Goal: Task Accomplishment & Management: Manage account settings

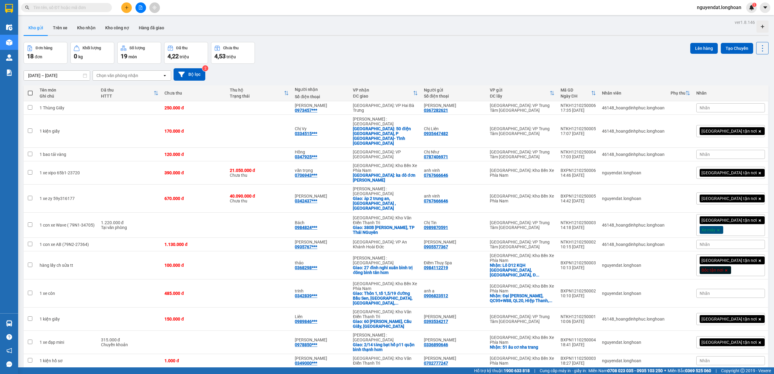
click at [140, 7] on icon "file-add" at bounding box center [140, 7] width 4 height 4
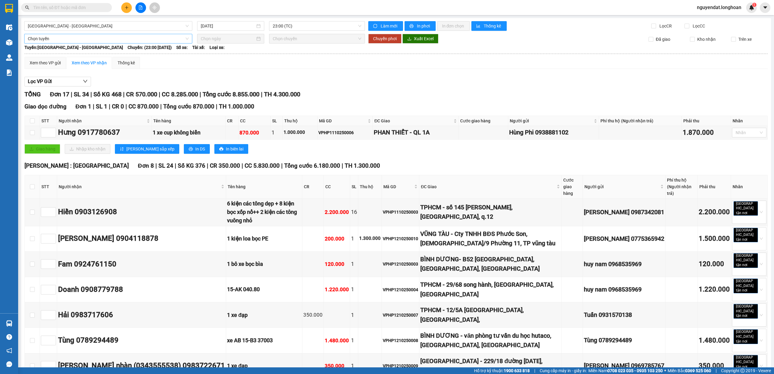
click at [88, 39] on span "Chọn tuyến" at bounding box center [108, 38] width 161 height 9
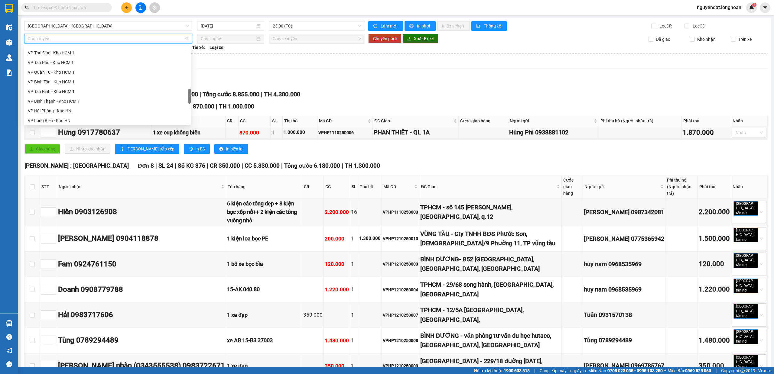
scroll to position [426, 0]
drag, startPoint x: 54, startPoint y: 81, endPoint x: 71, endPoint y: 77, distance: 17.3
click at [54, 81] on div "Bắc [GEOGRAPHIC_DATA] QL1A" at bounding box center [107, 80] width 159 height 7
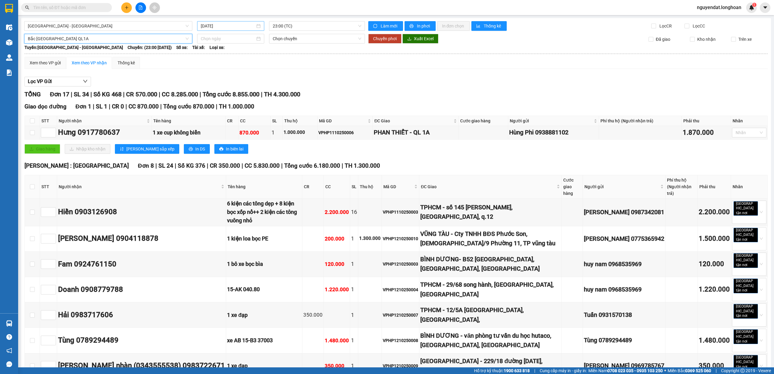
click at [245, 26] on input "[DATE]" at bounding box center [228, 26] width 54 height 7
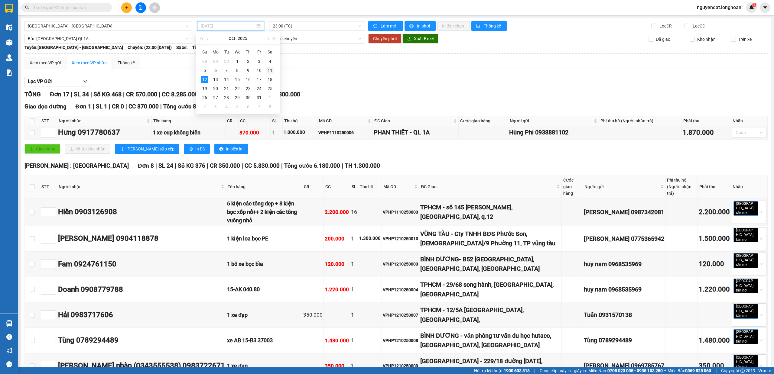
click at [267, 72] on div "11" at bounding box center [269, 70] width 7 height 7
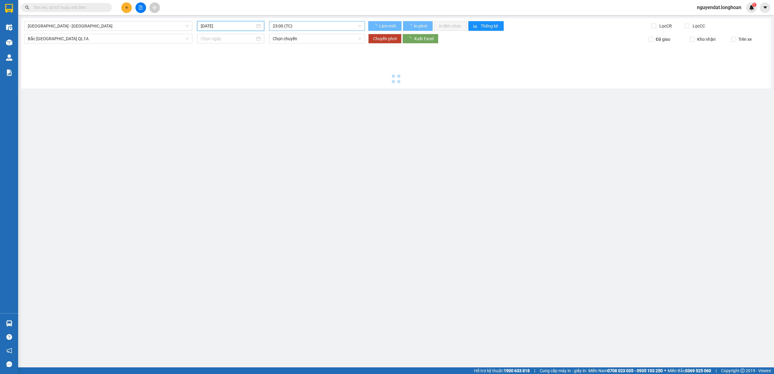
type input "[DATE]"
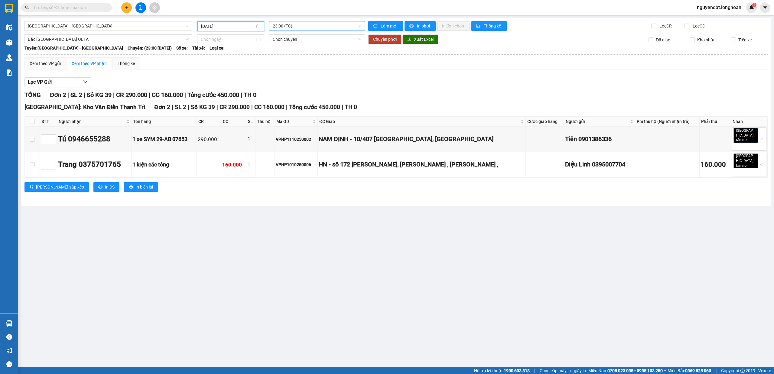
click at [309, 28] on span "23:00 (TC)" at bounding box center [317, 25] width 89 height 9
click at [300, 23] on span "23:00 (TC)" at bounding box center [317, 25] width 89 height 9
click at [116, 28] on span "[GEOGRAPHIC_DATA] - [GEOGRAPHIC_DATA]" at bounding box center [108, 25] width 161 height 9
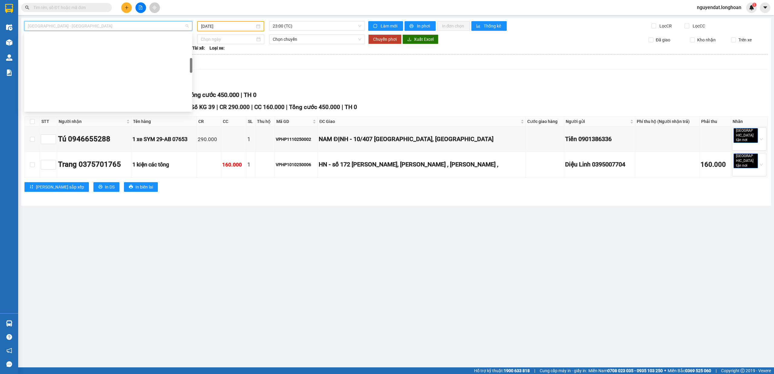
scroll to position [426, 0]
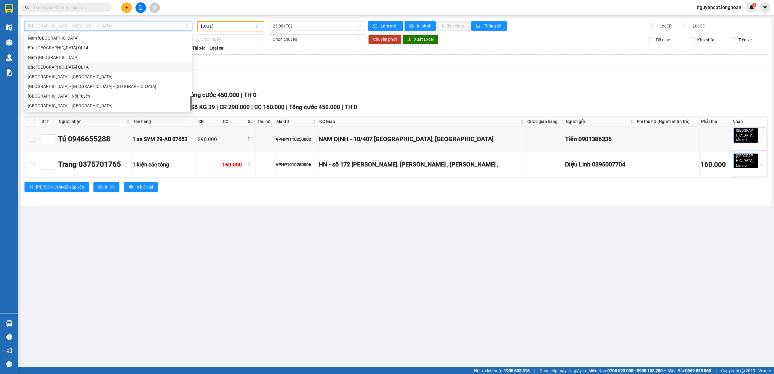
click at [95, 62] on div "Bắc [GEOGRAPHIC_DATA] QL1A" at bounding box center [108, 67] width 168 height 10
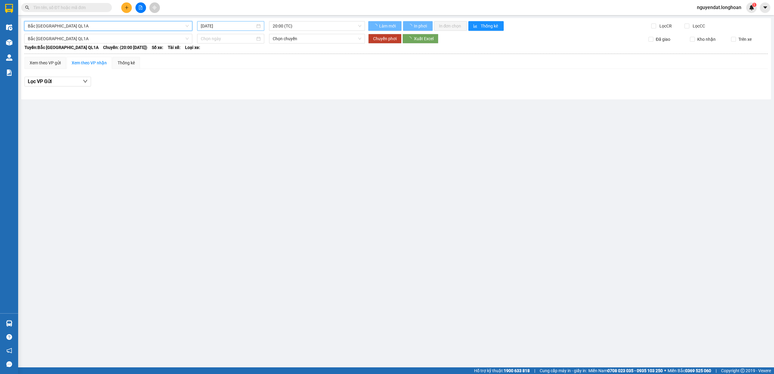
click at [237, 23] on input "[DATE]" at bounding box center [228, 26] width 54 height 7
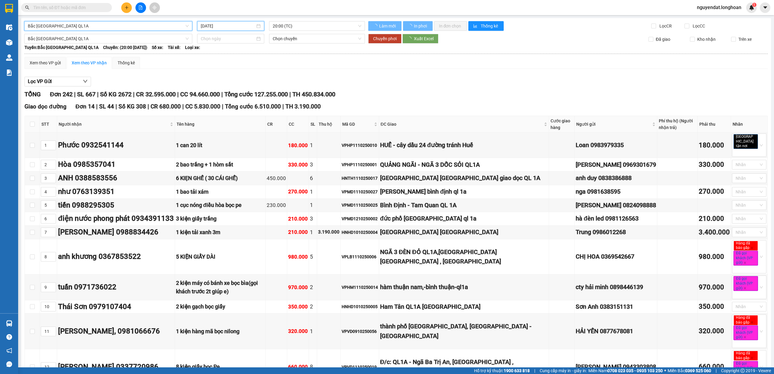
click at [238, 28] on input "[DATE]" at bounding box center [228, 26] width 54 height 7
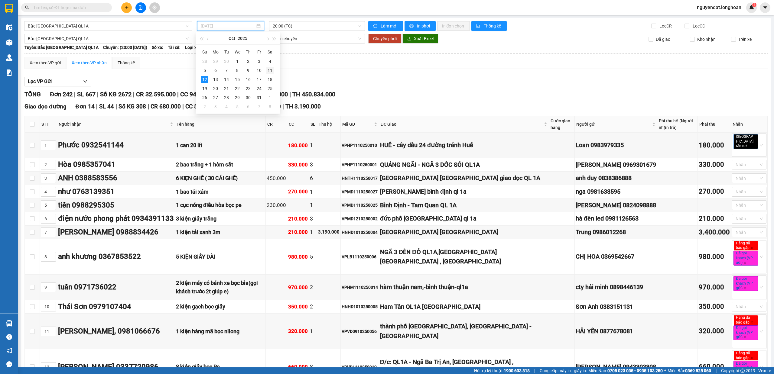
click at [271, 70] on div "11" at bounding box center [269, 70] width 7 height 7
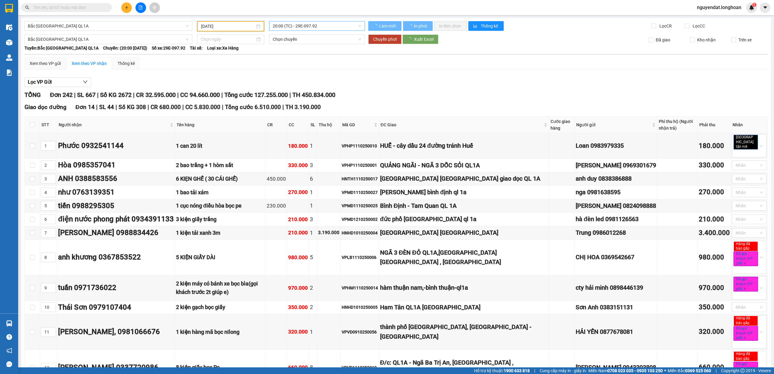
type input "[DATE]"
click at [304, 27] on span "20:00 (TC) - 29E-097.92" at bounding box center [317, 25] width 89 height 9
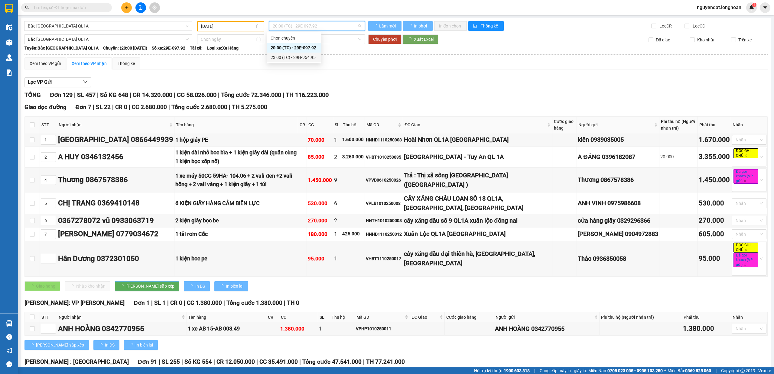
click at [309, 57] on div "23:00 (TC) - 29H-954.95" at bounding box center [293, 57] width 47 height 7
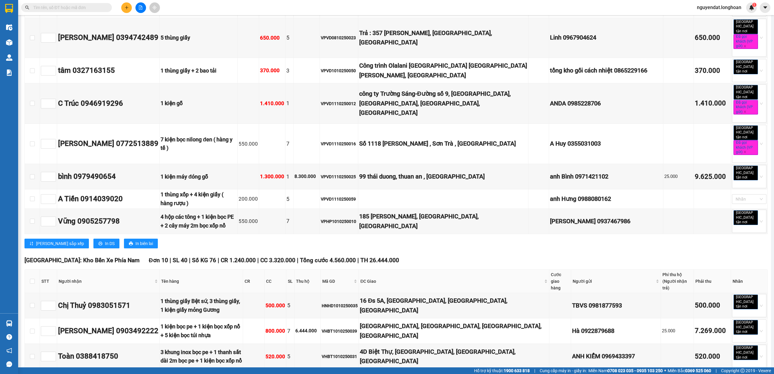
scroll to position [1187, 0]
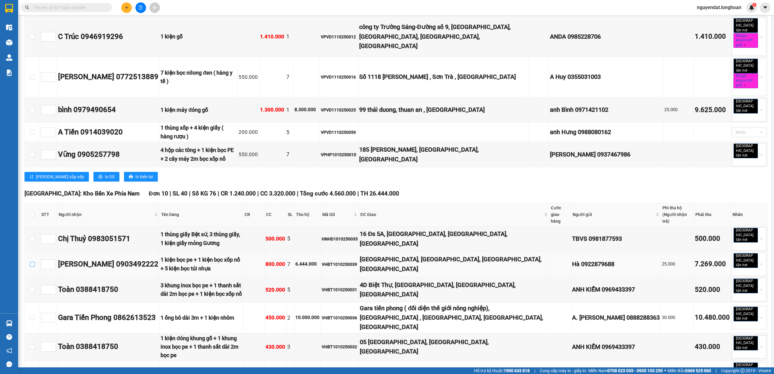
click at [33, 262] on input "checkbox" at bounding box center [32, 264] width 5 height 5
checkbox input "true"
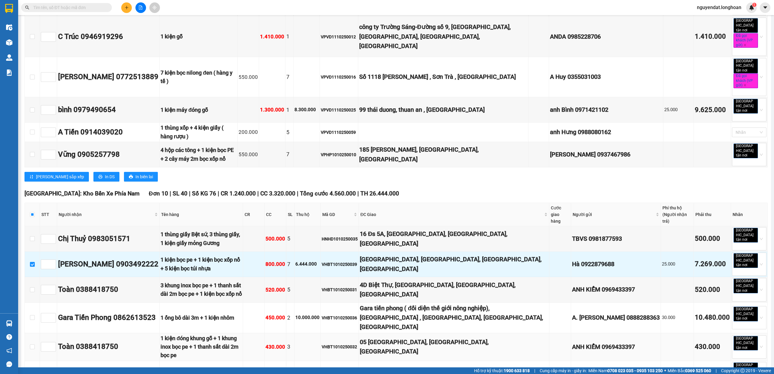
drag, startPoint x: 135, startPoint y: 200, endPoint x: 126, endPoint y: 198, distance: 9.9
click at [135, 341] on div "Toàn 0388418750" at bounding box center [108, 346] width 100 height 11
click at [31, 345] on input "checkbox" at bounding box center [32, 347] width 5 height 5
checkbox input "true"
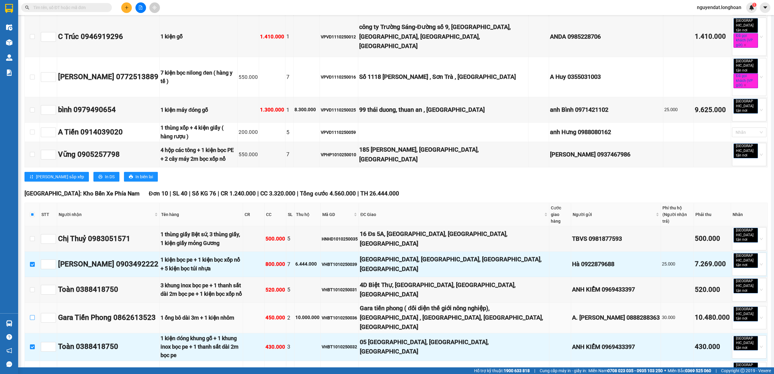
drag, startPoint x: 30, startPoint y: 176, endPoint x: 333, endPoint y: 176, distance: 303.1
click at [30, 315] on input "checkbox" at bounding box center [32, 317] width 5 height 5
checkbox input "true"
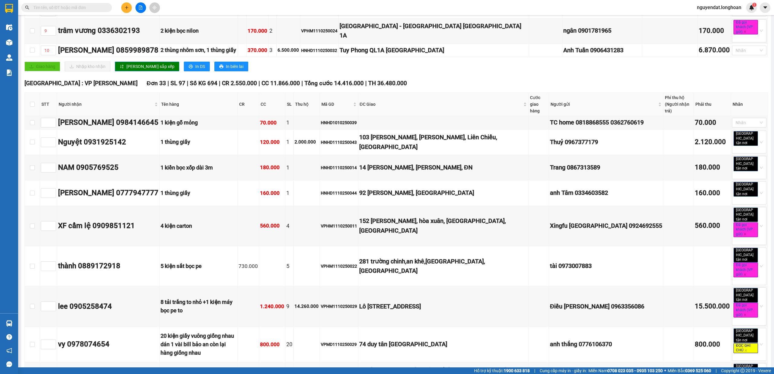
scroll to position [0, 0]
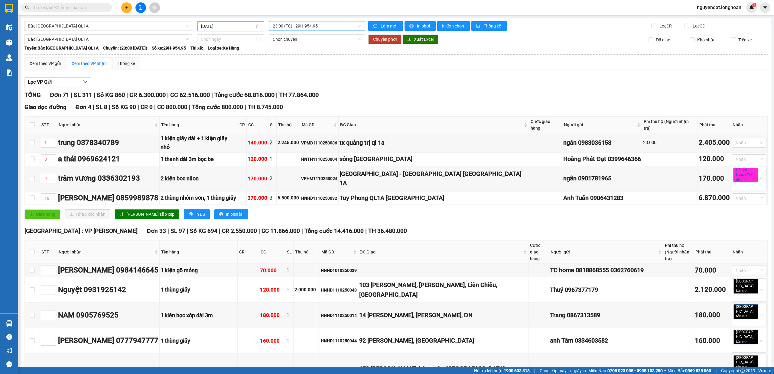
click at [320, 28] on span "23:00 (TC) - 29H-954.95" at bounding box center [317, 25] width 89 height 9
click at [305, 48] on div "20:00 (TC) - 29E-097.92" at bounding box center [293, 47] width 47 height 7
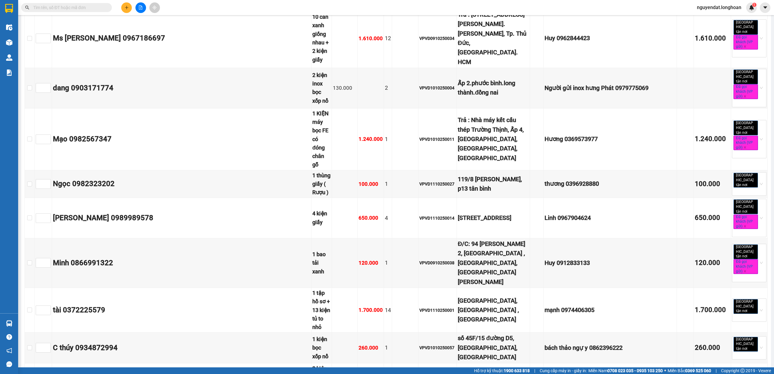
scroll to position [3818, 0]
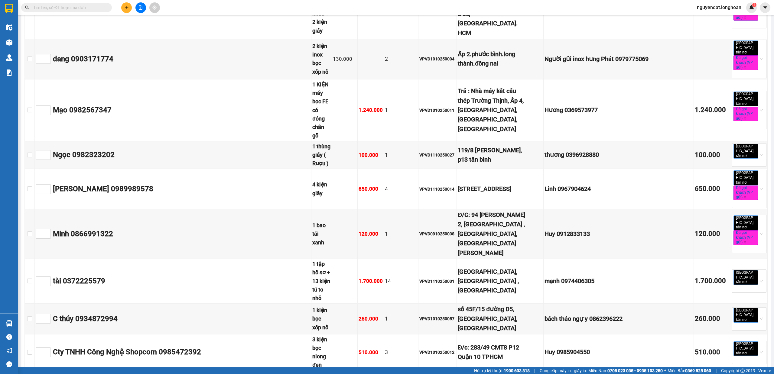
checkbox input "true"
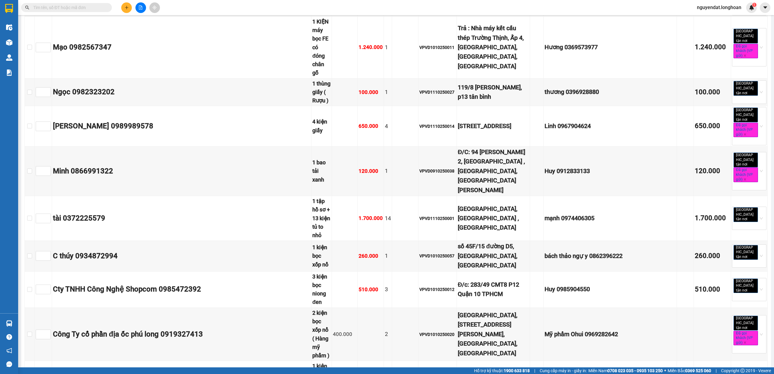
scroll to position [3814, 0]
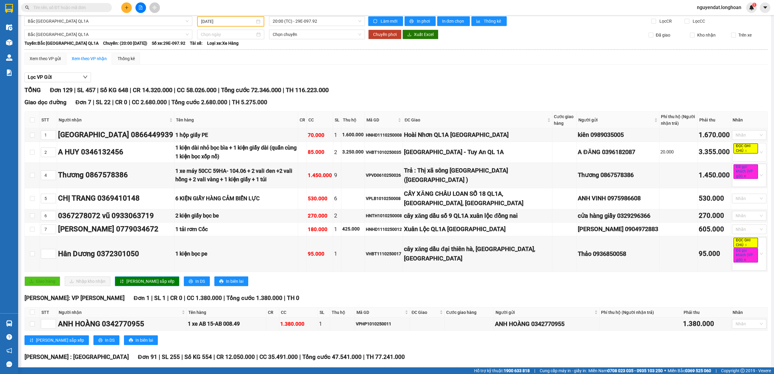
scroll to position [0, 0]
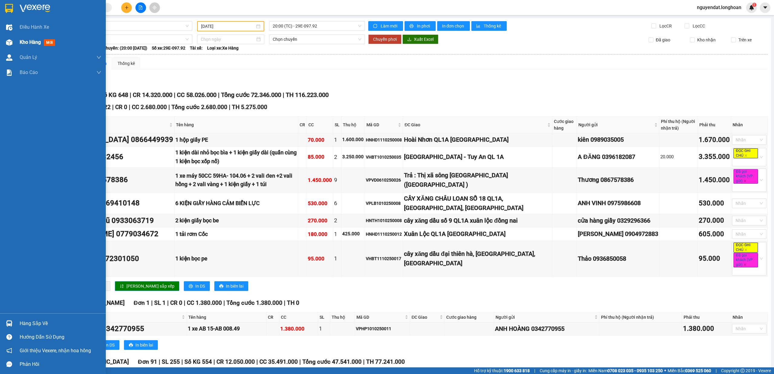
click at [11, 42] on img at bounding box center [9, 42] width 6 height 6
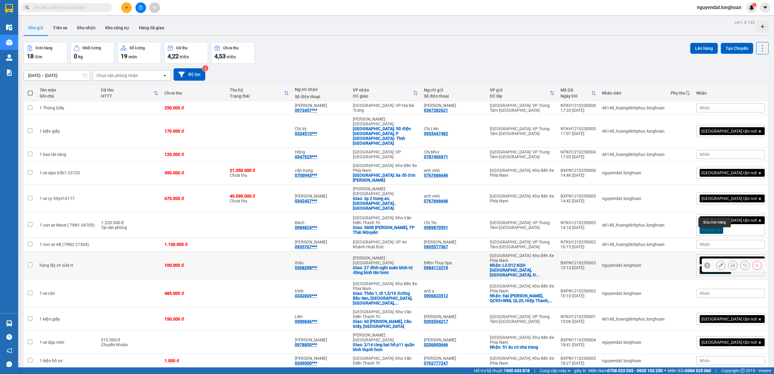
click at [718, 263] on icon at bounding box center [720, 265] width 4 height 4
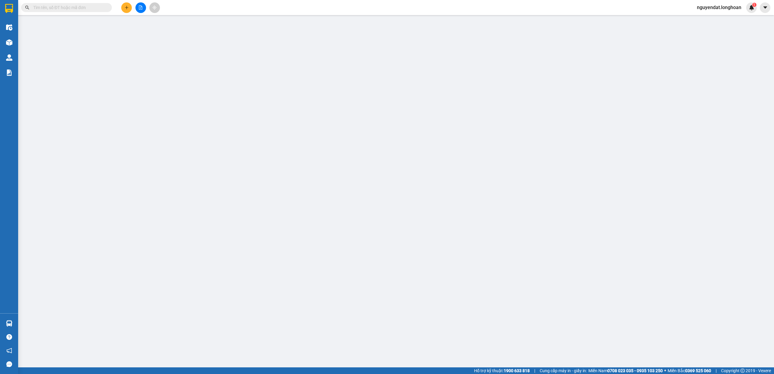
type input "0984112219"
type input "Điềm Thuỵ Spa"
checkbox input "true"
type input "Lô D12 KQH [GEOGRAPHIC_DATA], [GEOGRAPHIC_DATA], [GEOGRAPHIC_DATA], tỉnh [GEOGR…"
type input "0368298001"
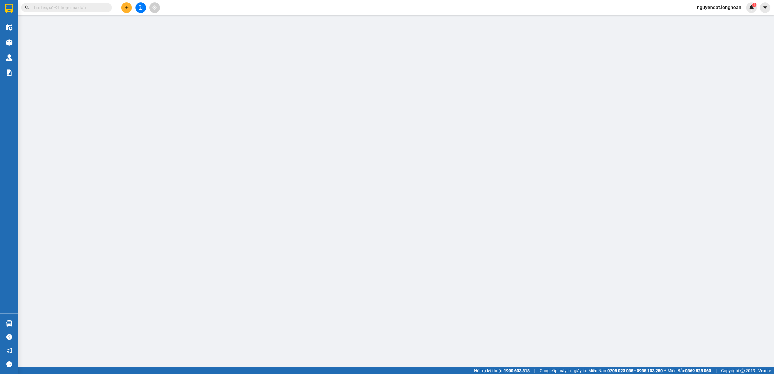
type input "thảo"
checkbox input "true"
type input "27 đình nghi xuân bình trị đông bình tân hcm"
type input "0"
type input "100.000"
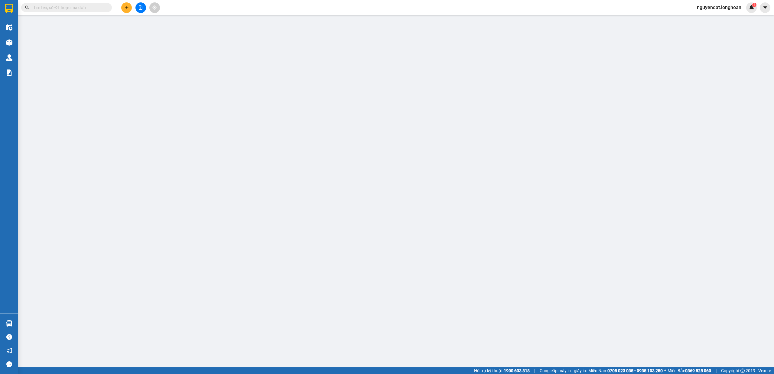
type input "100.000"
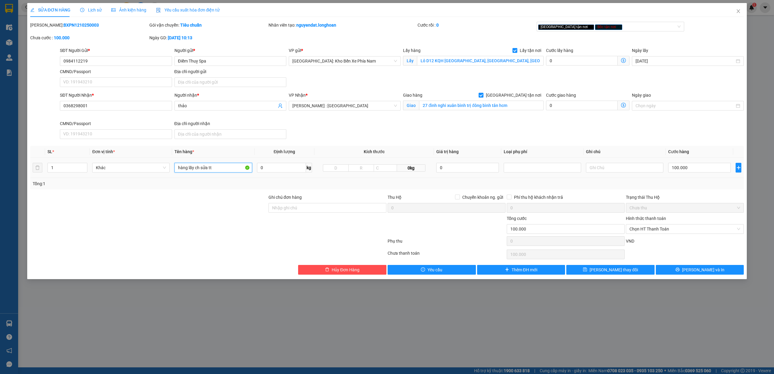
click at [217, 170] on input "hàng lấy ch sửa tt" at bounding box center [212, 168] width 77 height 10
type input "h"
type input "1 kiện giấy dẹp"
click at [715, 271] on button "[PERSON_NAME] và In" at bounding box center [699, 270] width 88 height 10
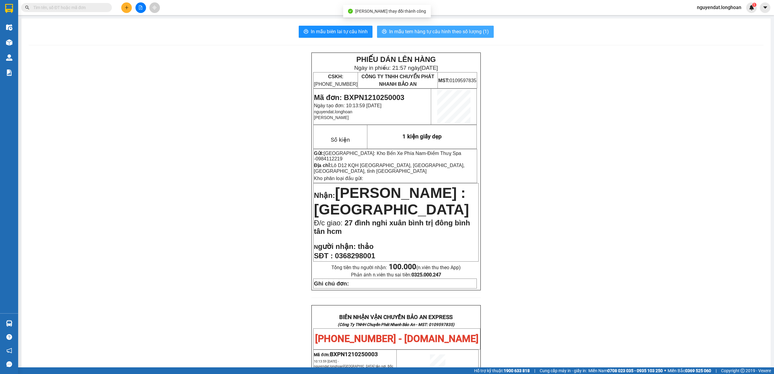
click at [479, 32] on span "In mẫu tem hàng tự cấu hình theo số lượng (1)" at bounding box center [439, 32] width 100 height 8
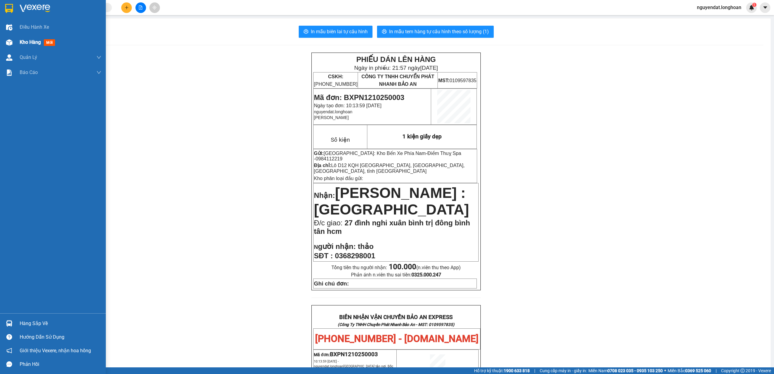
drag, startPoint x: 16, startPoint y: 44, endPoint x: 73, endPoint y: 43, distance: 56.5
click at [16, 44] on div "Kho hàng mới" at bounding box center [53, 42] width 106 height 15
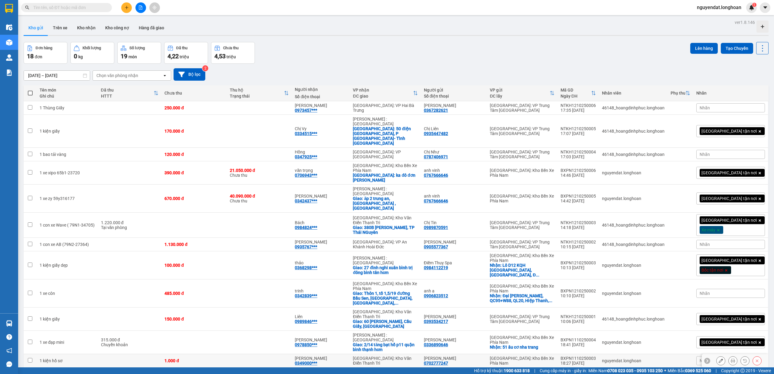
scroll to position [81, 0]
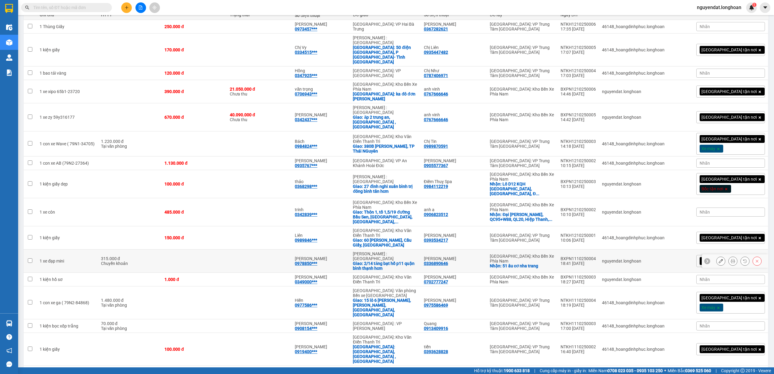
click at [728, 256] on button at bounding box center [732, 261] width 8 height 11
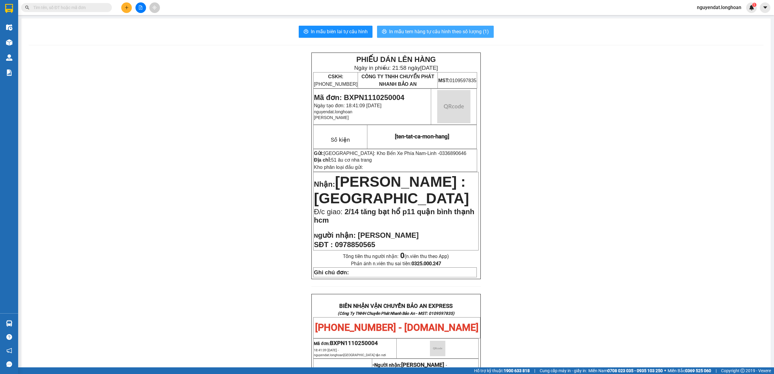
click at [483, 31] on span "In mẫu tem hàng tự cấu hình theo số lượng (1)" at bounding box center [439, 32] width 100 height 8
drag, startPoint x: 739, startPoint y: 219, endPoint x: 728, endPoint y: 230, distance: 15.4
click at [735, 228] on div "PHIẾU DÁN LÊN HÀNG Ngày in phiếu: 21:59 [DATE] CSKH: [PHONE_NUMBER] CÔNG TY TNH…" at bounding box center [396, 340] width 734 height 574
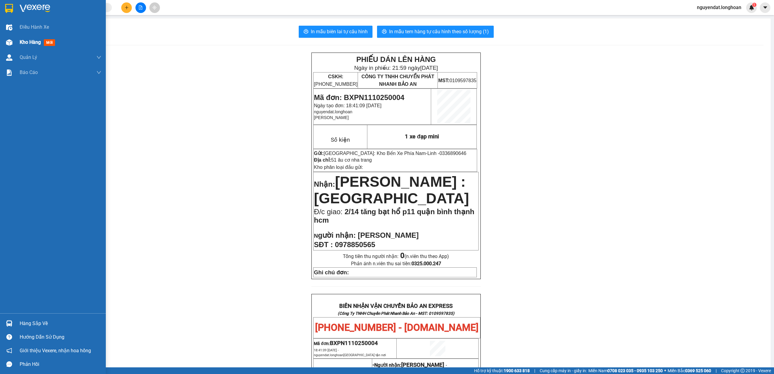
click at [13, 42] on div at bounding box center [9, 42] width 11 height 11
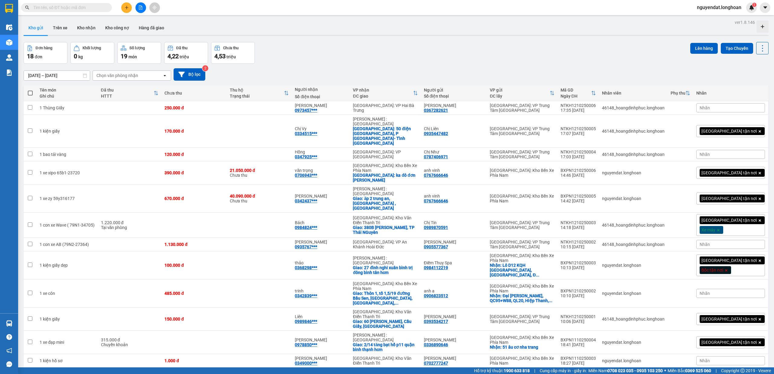
click at [455, 58] on div "Đơn hàng 18 đơn Khối lượng 0 kg Số lượng 19 món Đã thu 4,22 triệu Chưa thu 4,53…" at bounding box center [396, 53] width 745 height 22
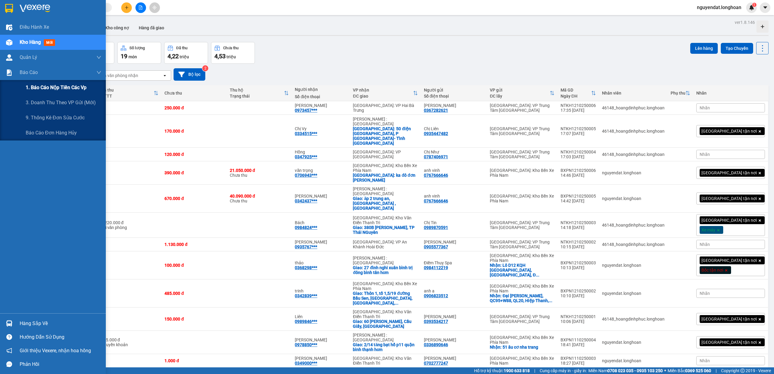
click at [39, 88] on span "1. Báo cáo nộp tiền các vp" at bounding box center [56, 88] width 61 height 8
